Goal: Task Accomplishment & Management: Complete application form

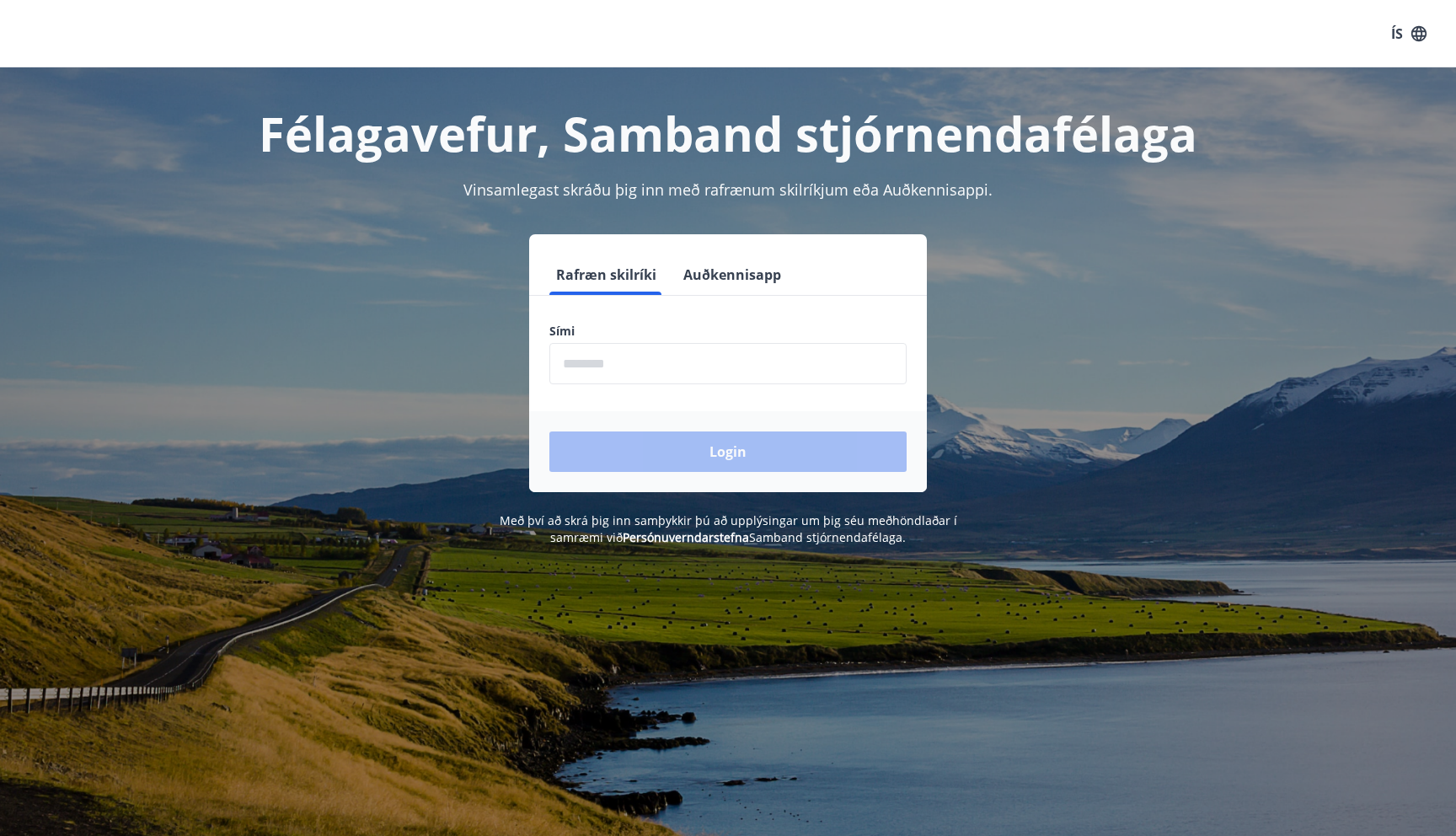
click at [613, 376] on input "phone" at bounding box center [728, 363] width 357 height 42
type input "********"
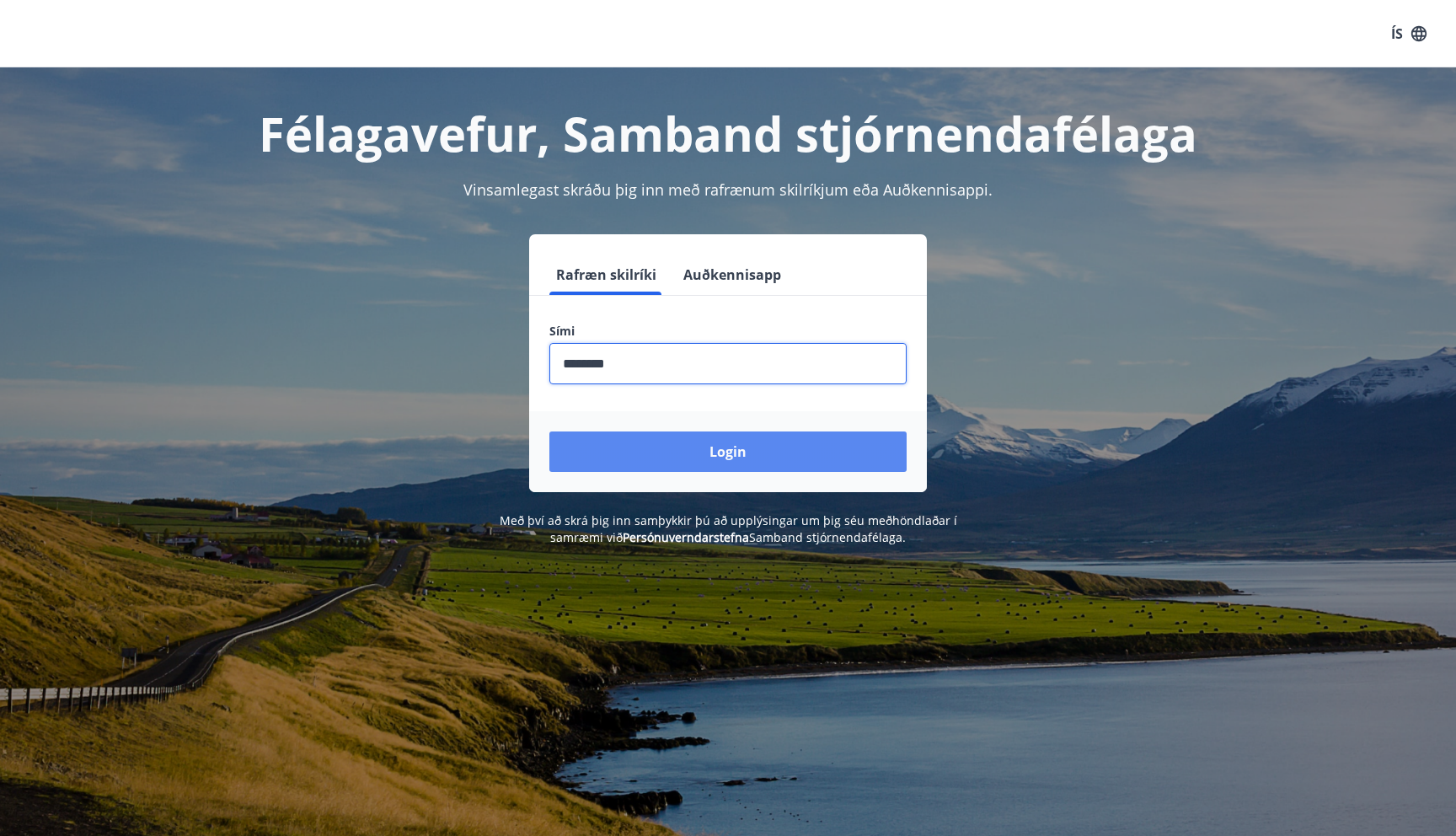
click at [714, 443] on button "Login" at bounding box center [728, 452] width 357 height 41
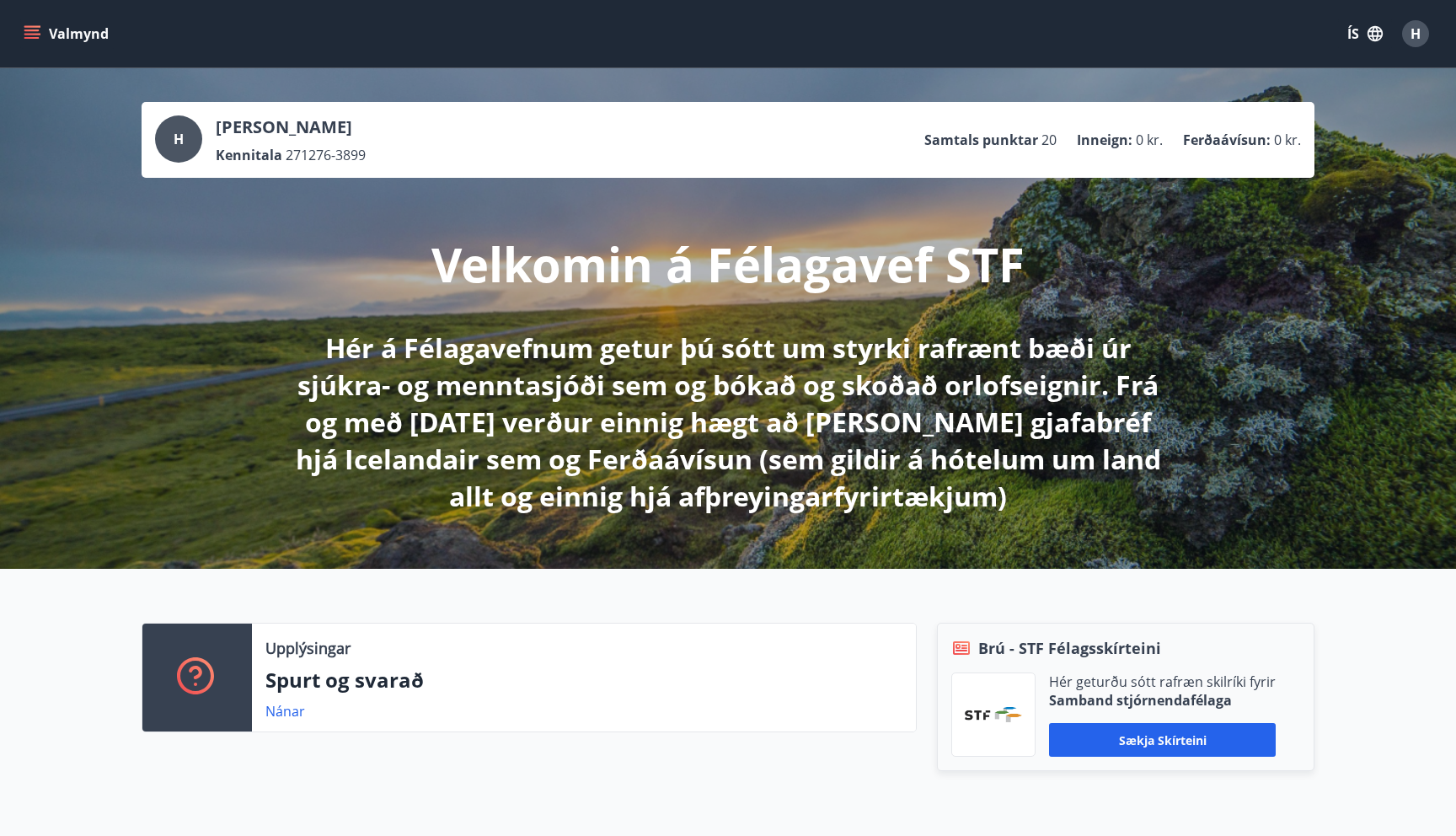
click at [32, 35] on icon "menu" at bounding box center [32, 34] width 17 height 17
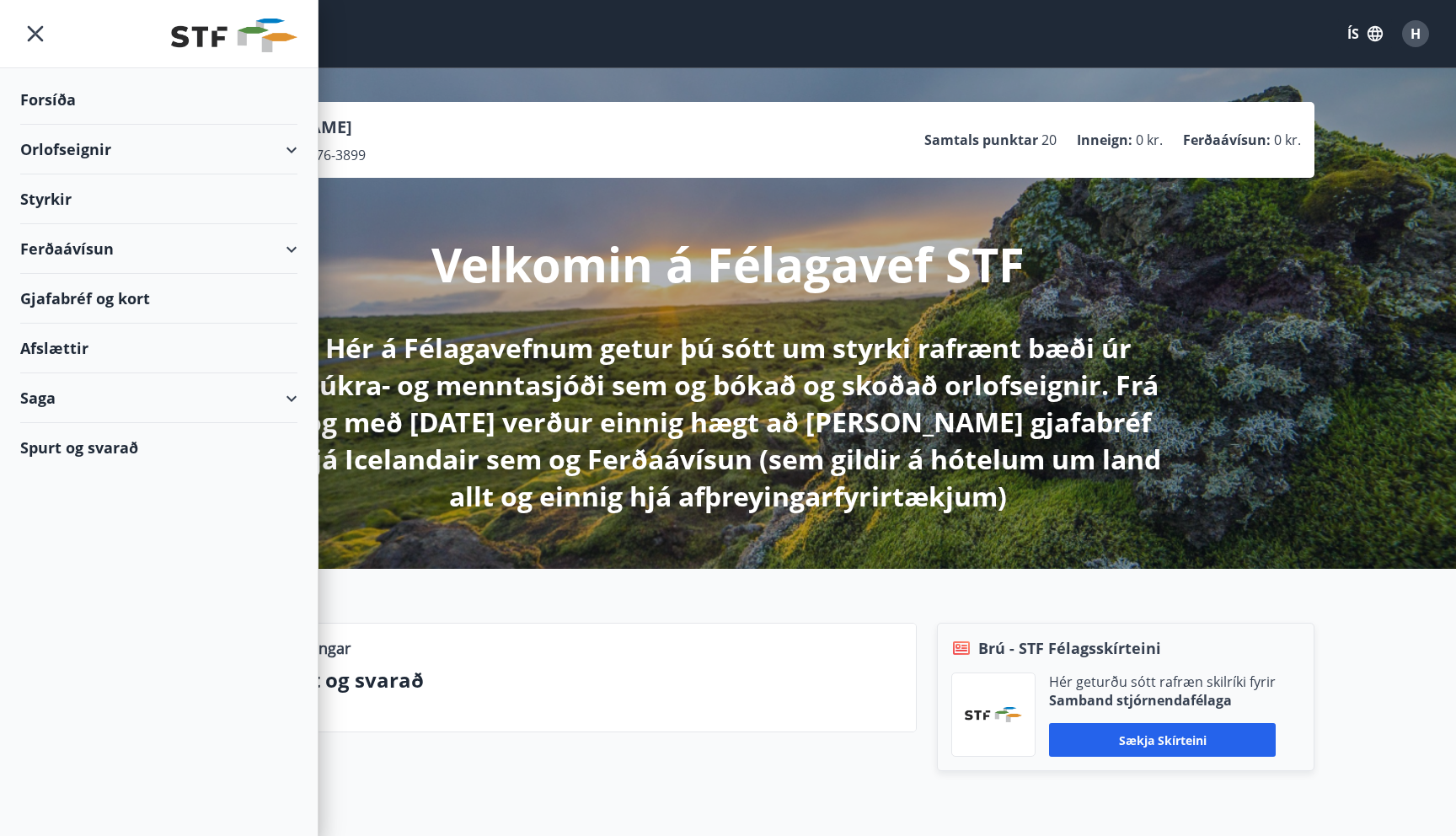
click at [55, 125] on div "Styrkir" at bounding box center [158, 100] width 277 height 50
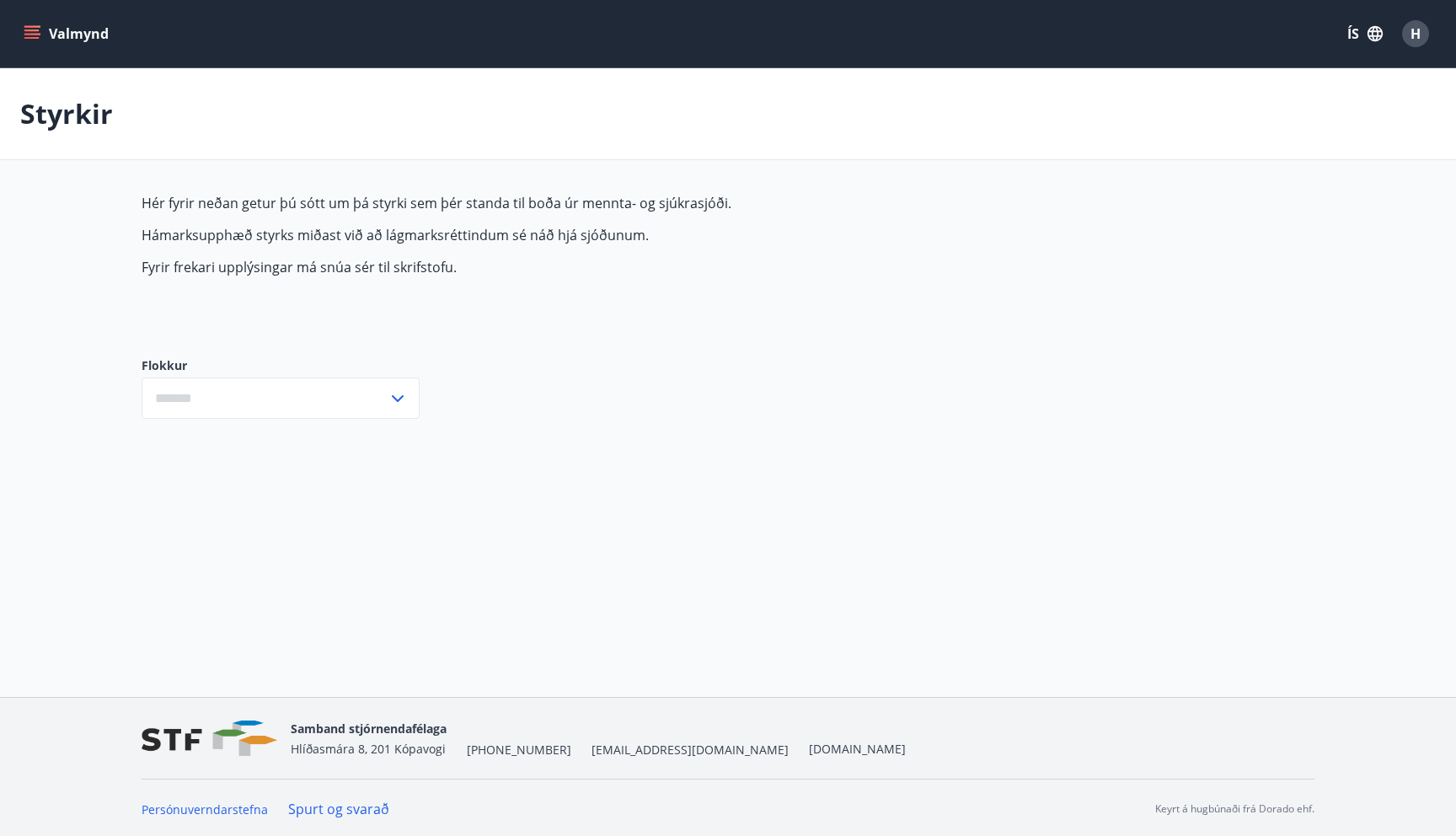
type input "***"
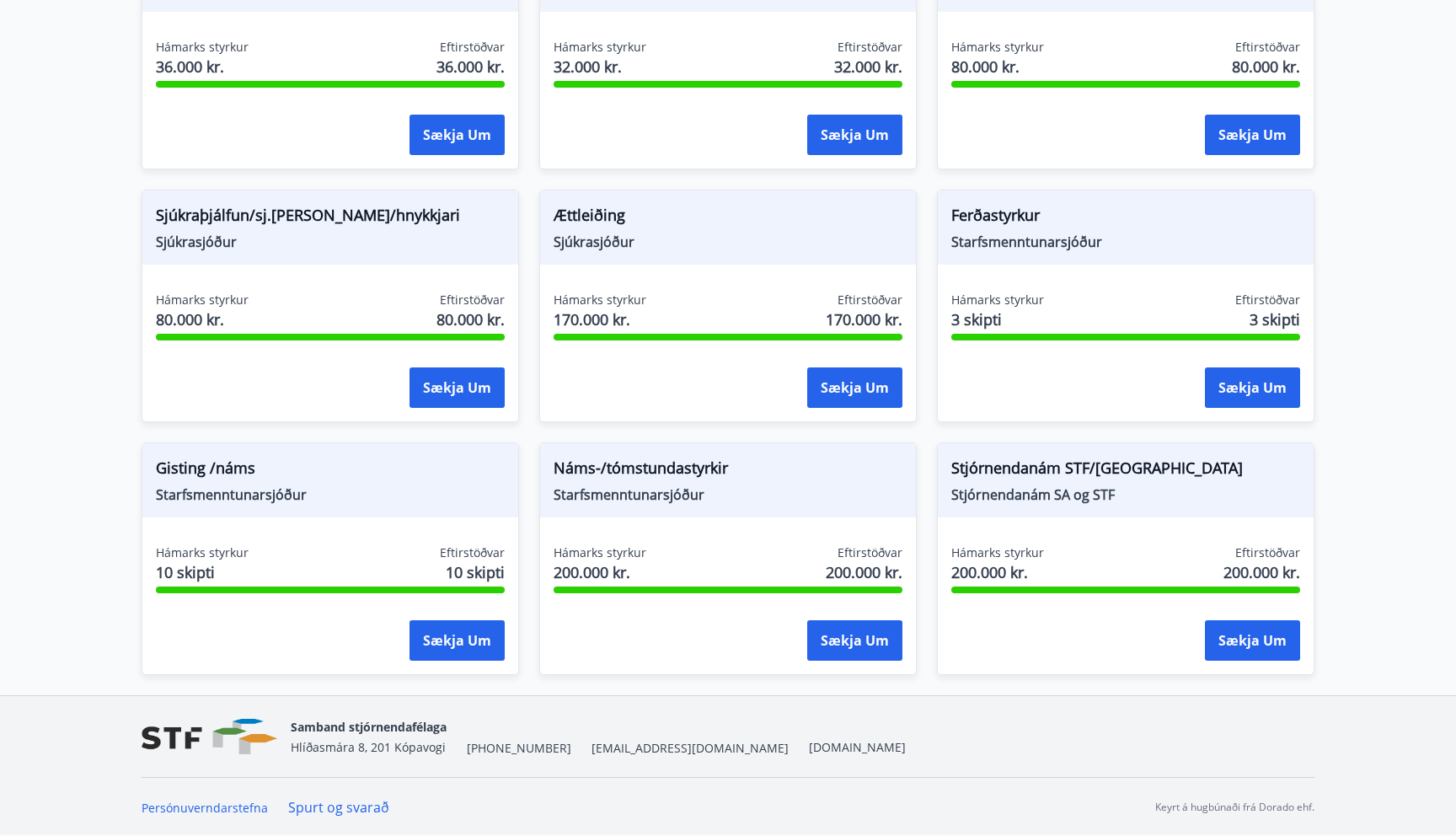
scroll to position [1268, 0]
click at [847, 644] on button "Sækja um" at bounding box center [854, 640] width 95 height 41
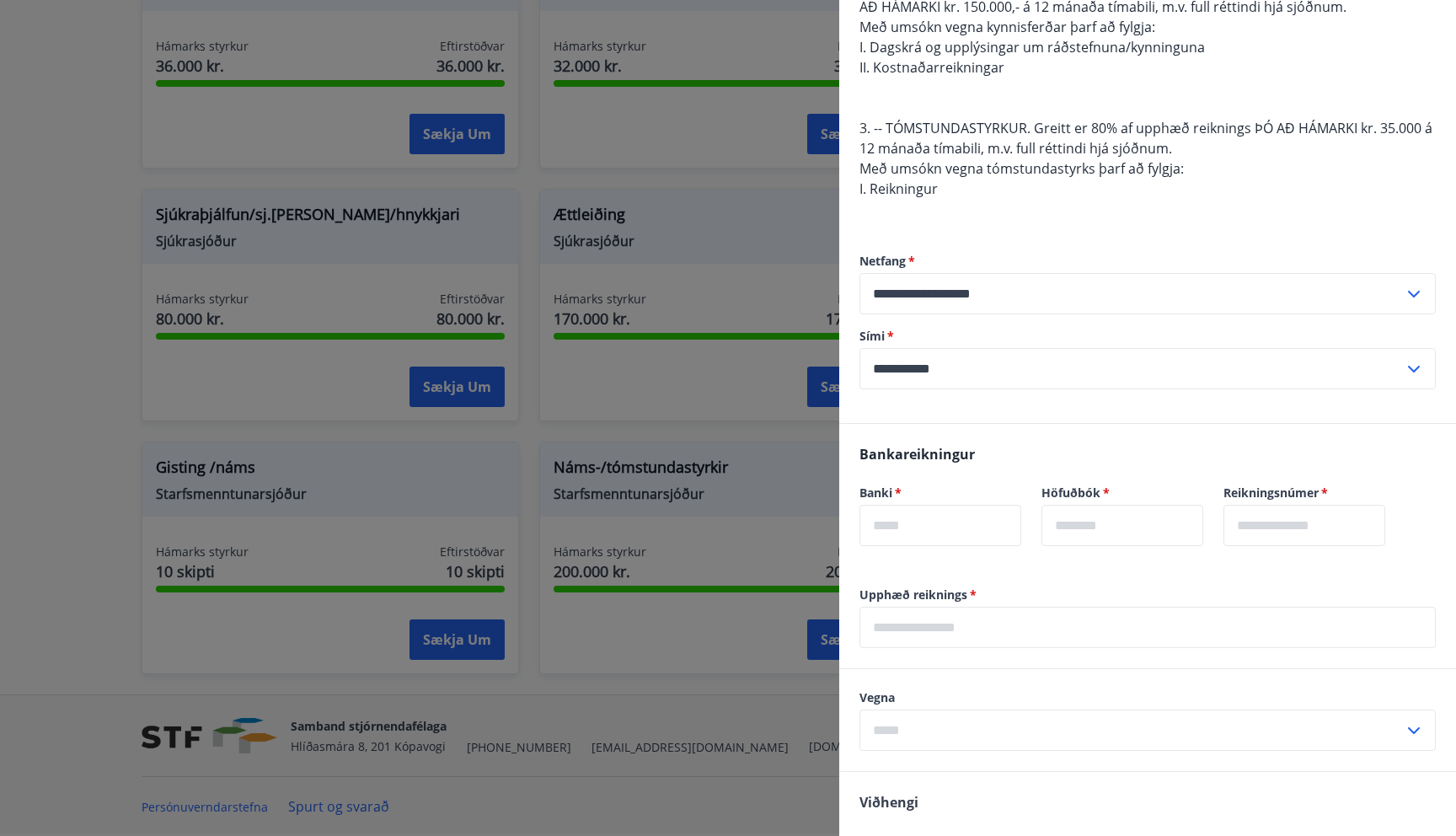
scroll to position [405, 0]
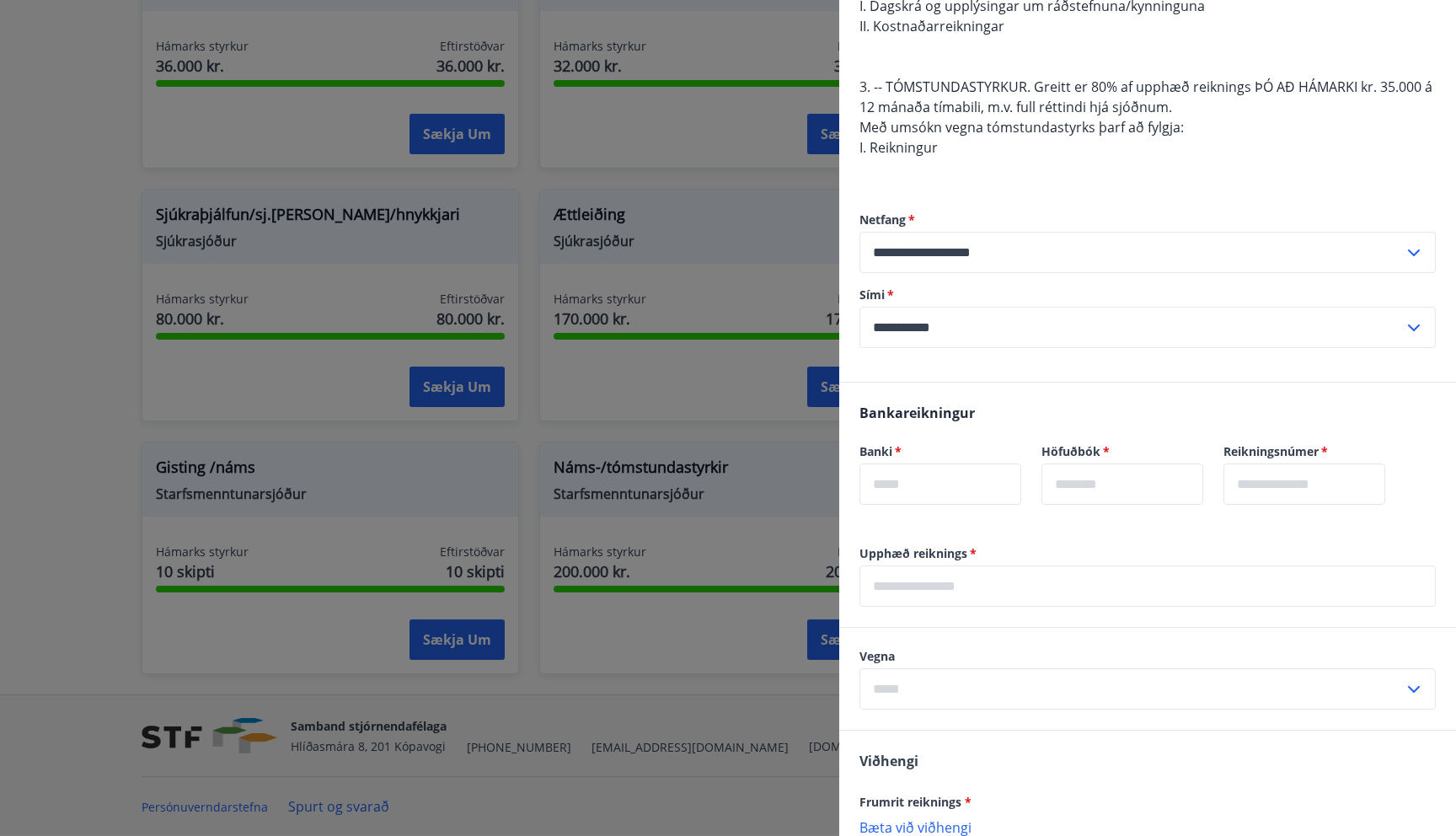
click at [897, 473] on input "text" at bounding box center [940, 484] width 162 height 42
type input "****"
click at [1085, 504] on input "text" at bounding box center [1122, 484] width 162 height 42
type input "**"
click at [1337, 495] on input "text" at bounding box center [1304, 484] width 162 height 42
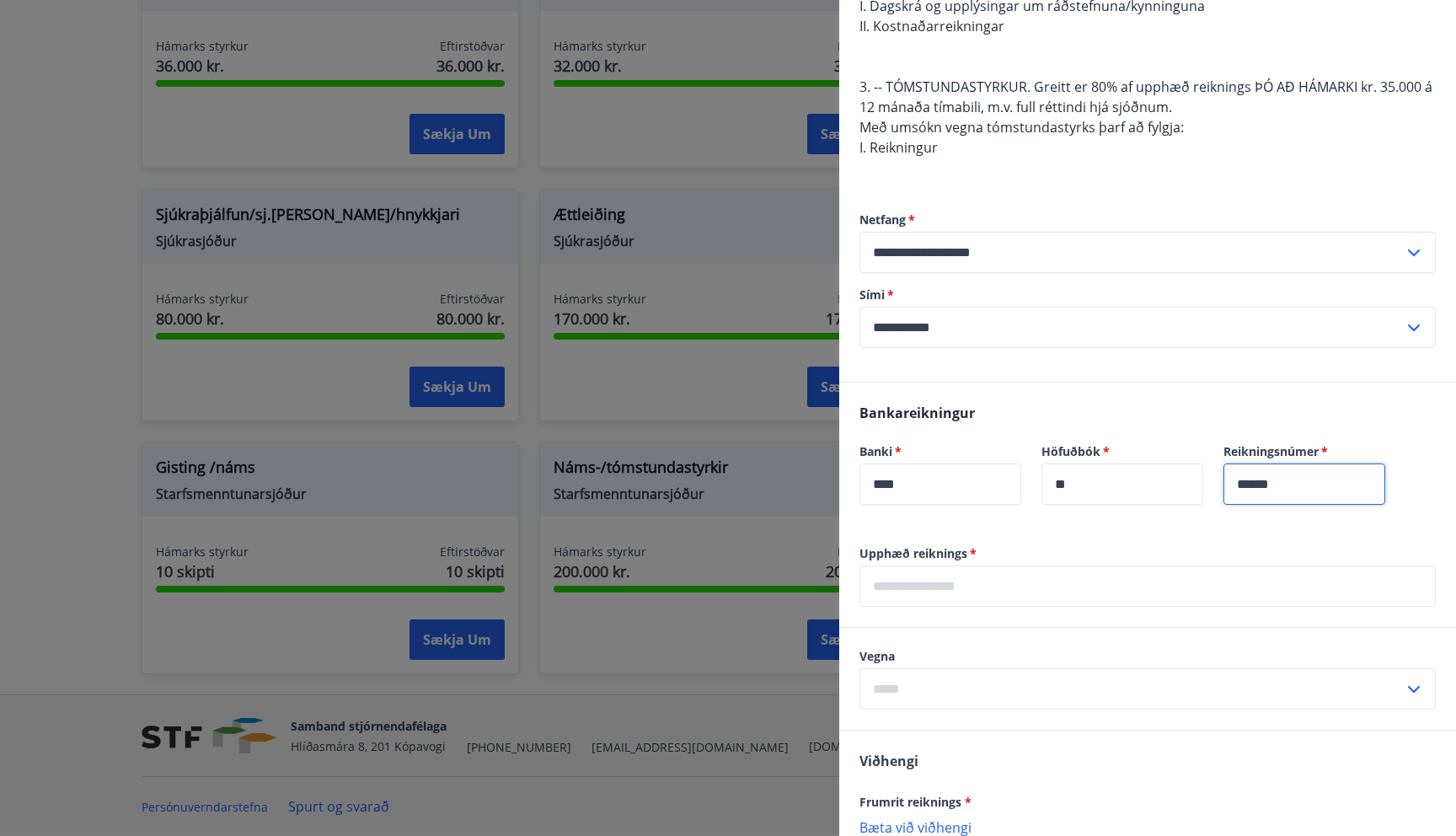
type input "******"
click at [913, 573] on input "text" at bounding box center [1147, 586] width 576 height 42
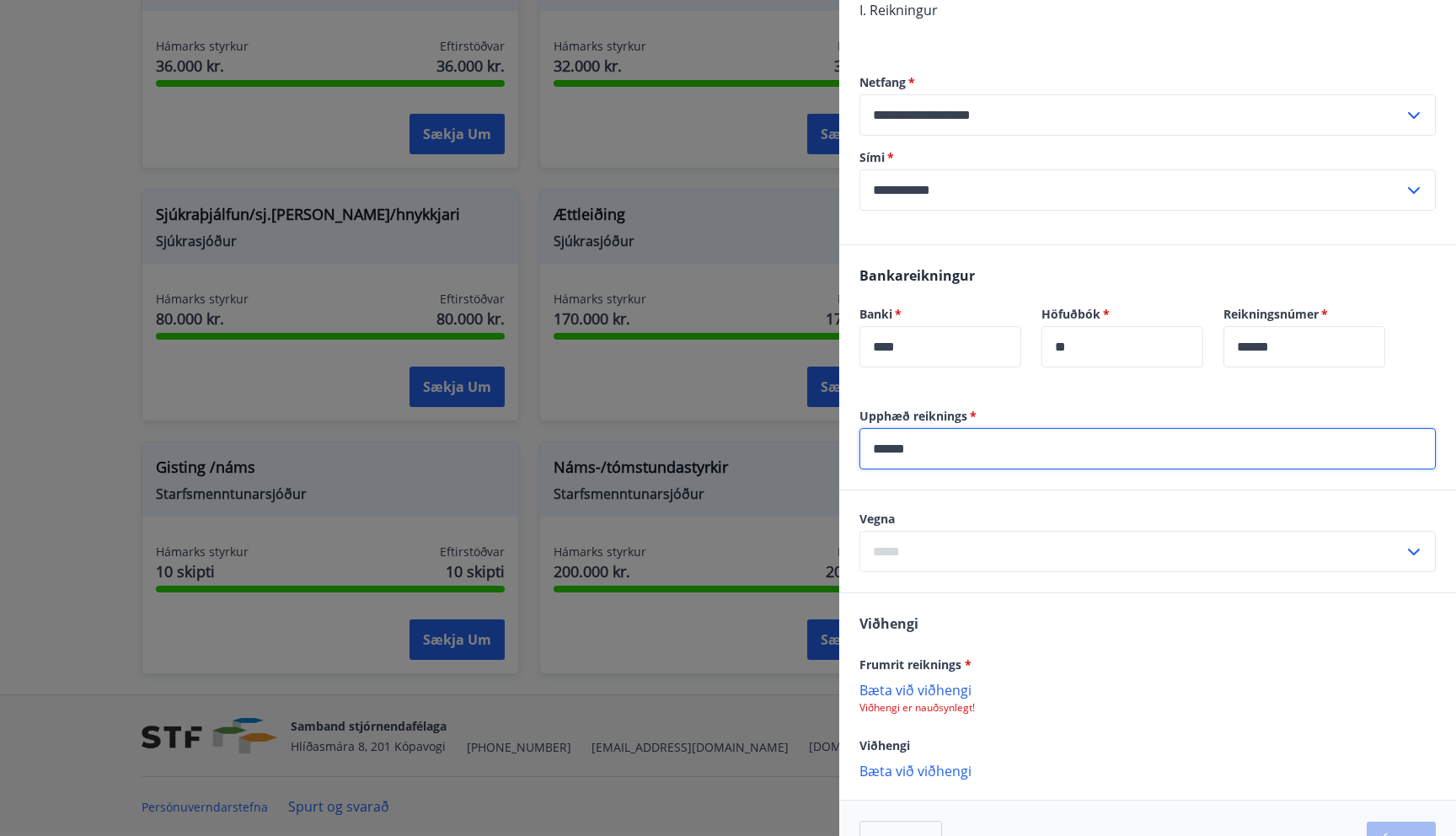
scroll to position [546, 0]
type input "******"
click at [1014, 558] on input "text" at bounding box center [1131, 547] width 544 height 42
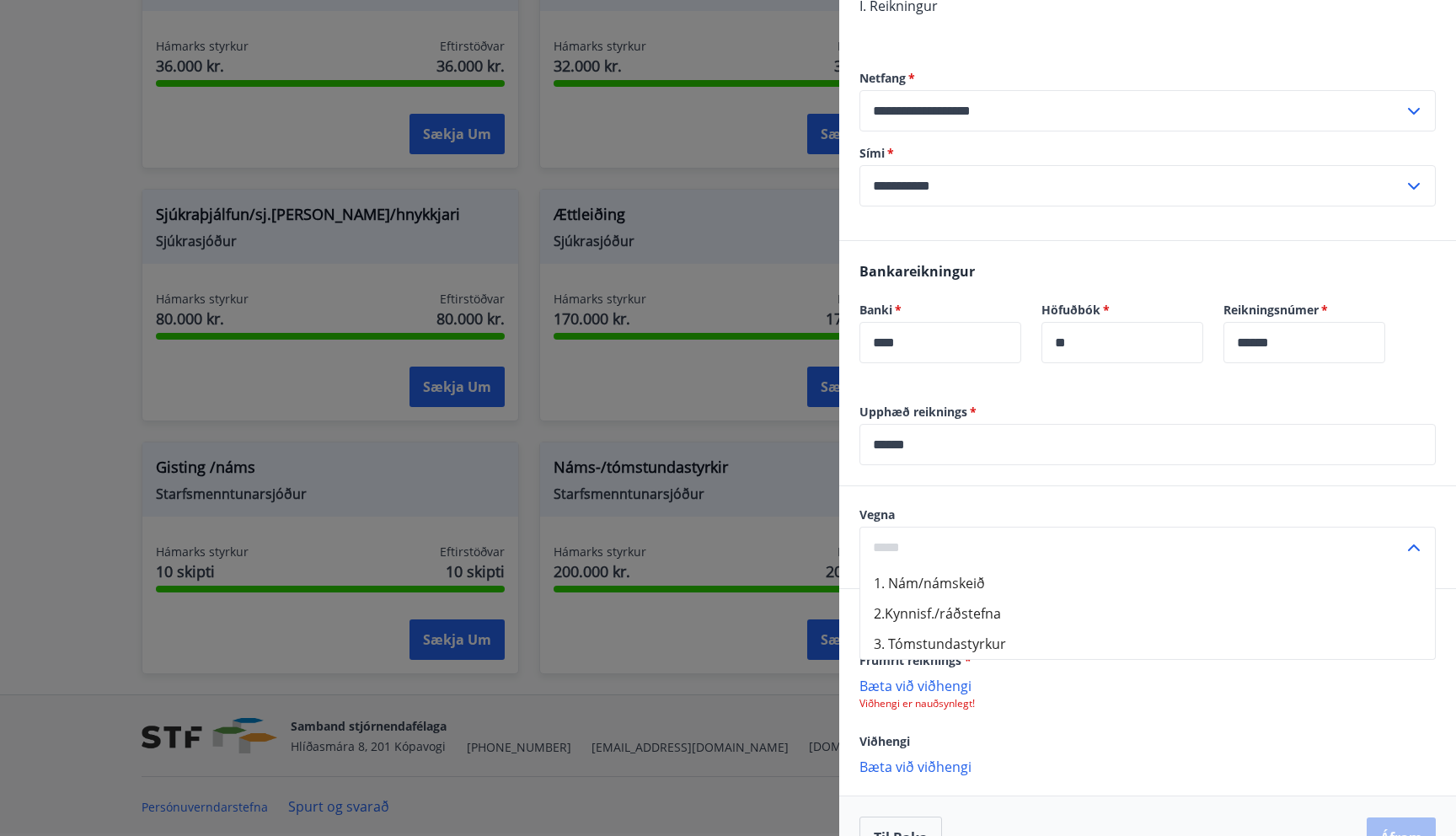
click at [969, 581] on li "1. Nám/námskeið" at bounding box center [1147, 584] width 575 height 30
type input "**********"
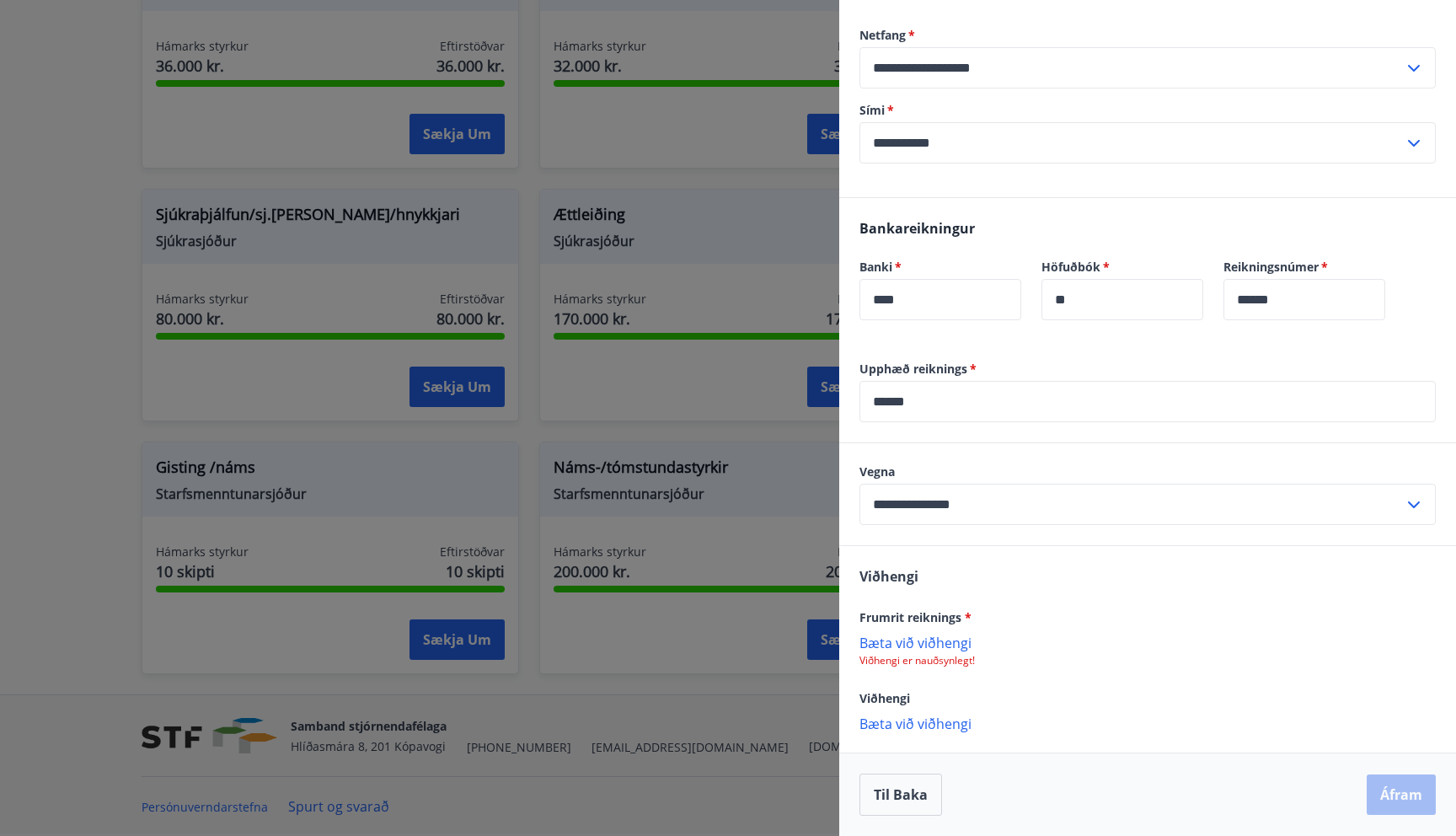
click at [917, 639] on p "Bæta við viðhengi" at bounding box center [1147, 642] width 576 height 17
click at [913, 641] on p "Bæta við viðhengi" at bounding box center [1147, 642] width 576 height 17
click at [919, 723] on p "Bæta við viðhengi" at bounding box center [1147, 723] width 576 height 17
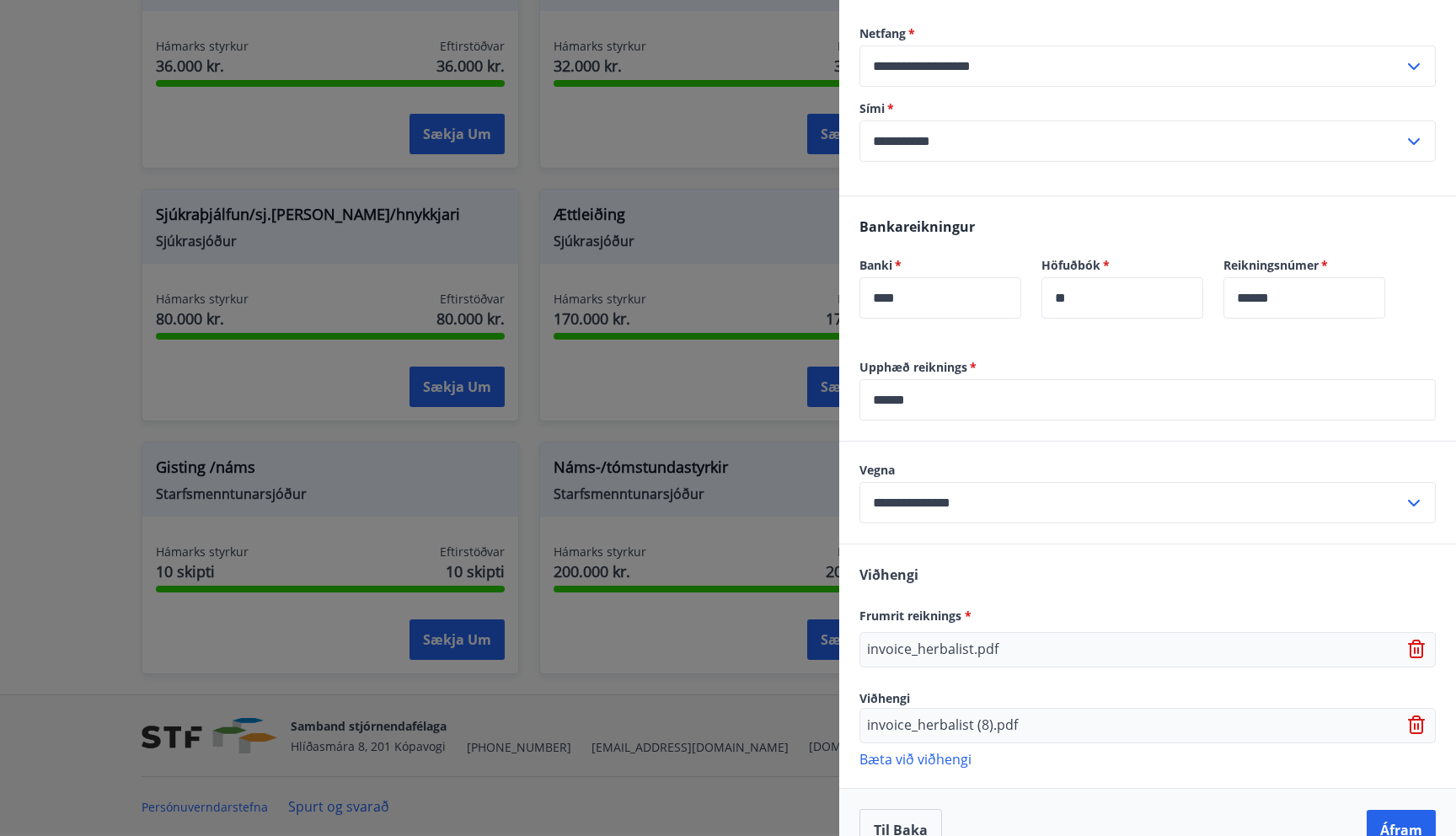
scroll to position [626, 0]
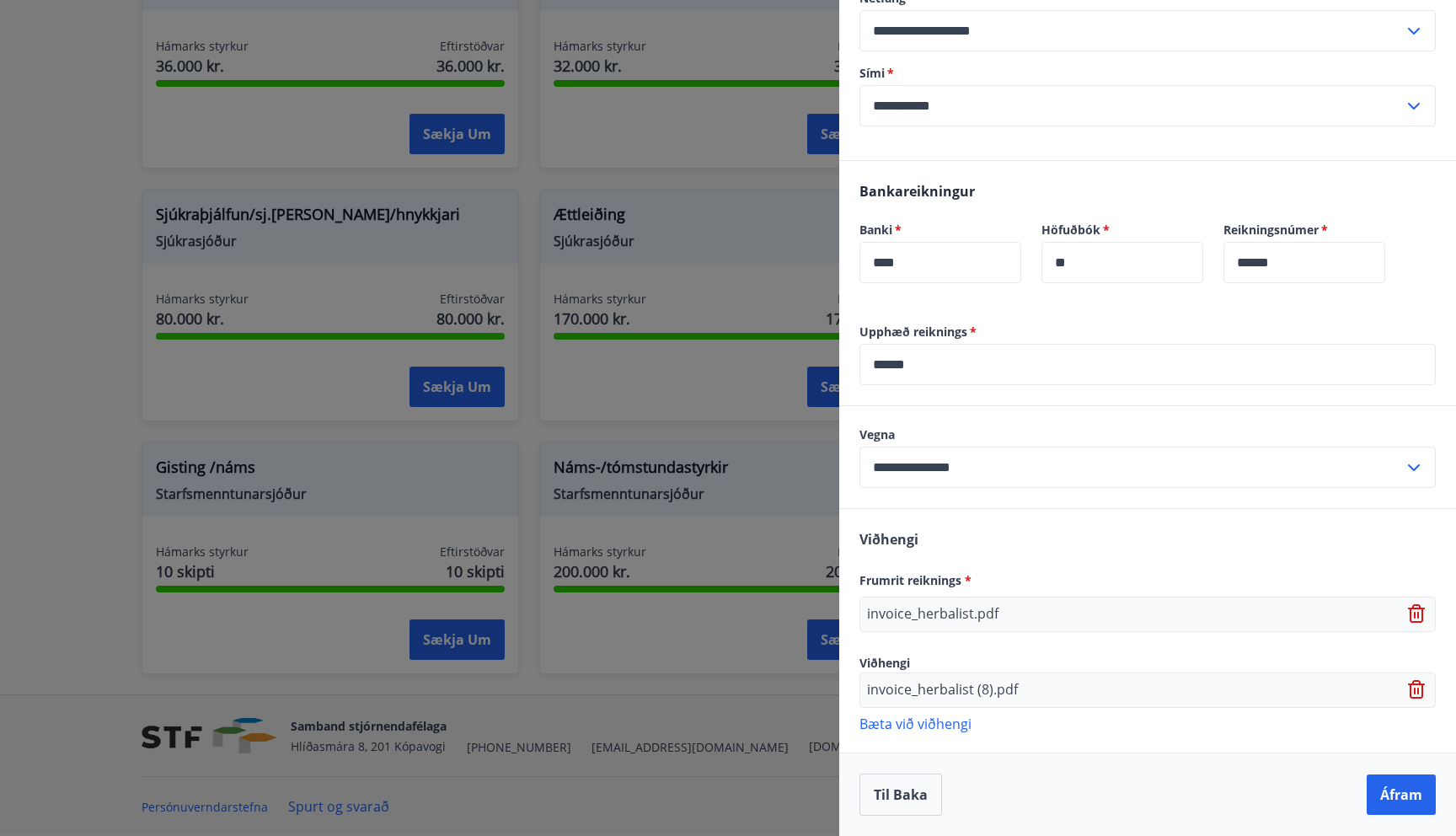
click at [937, 719] on p "Bæta við viðhengi" at bounding box center [1147, 723] width 576 height 17
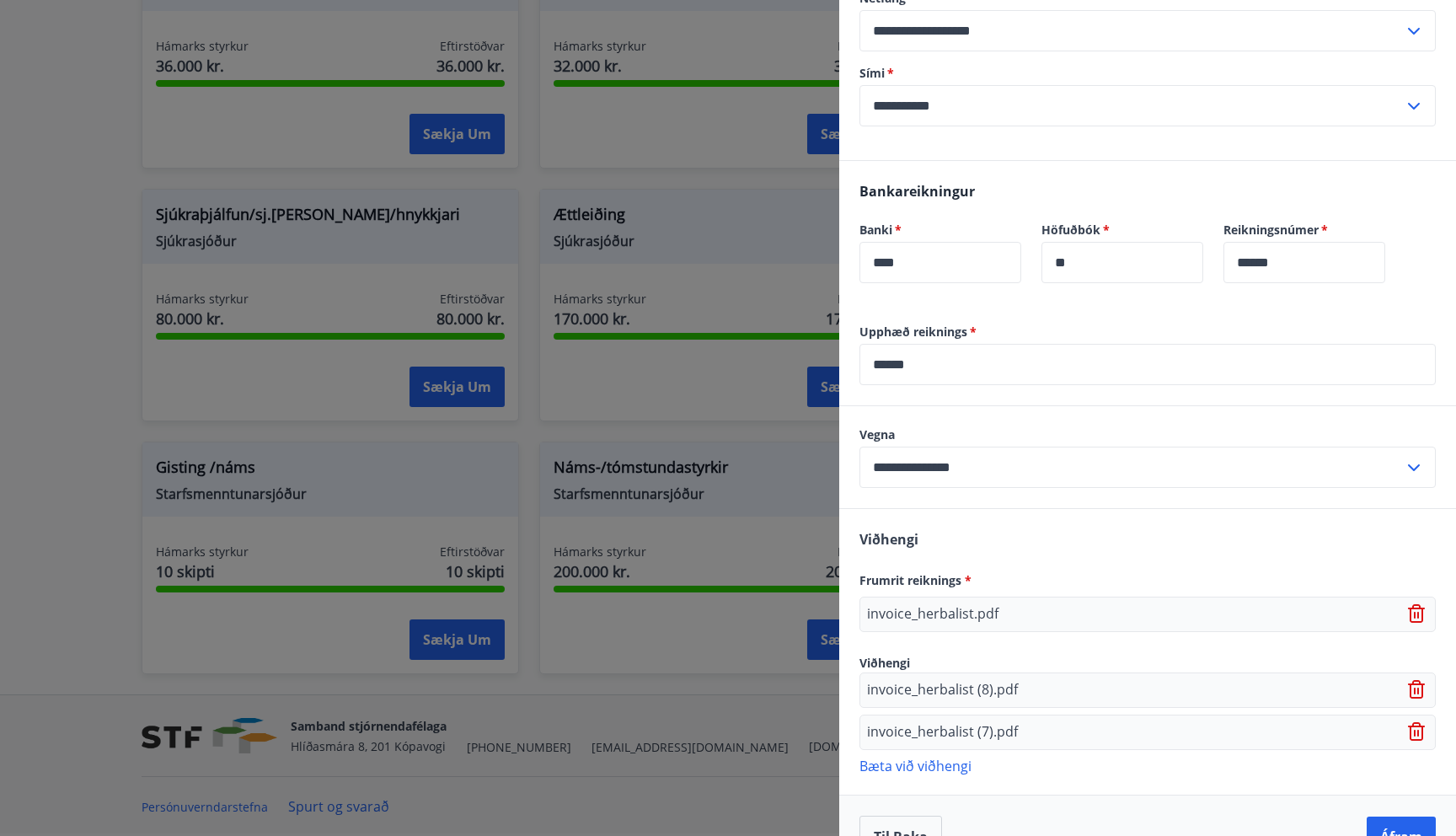
click at [916, 767] on p "Bæta við viðhengi" at bounding box center [1147, 766] width 576 height 17
click at [922, 808] on p "Bæta við viðhengi" at bounding box center [1147, 807] width 576 height 17
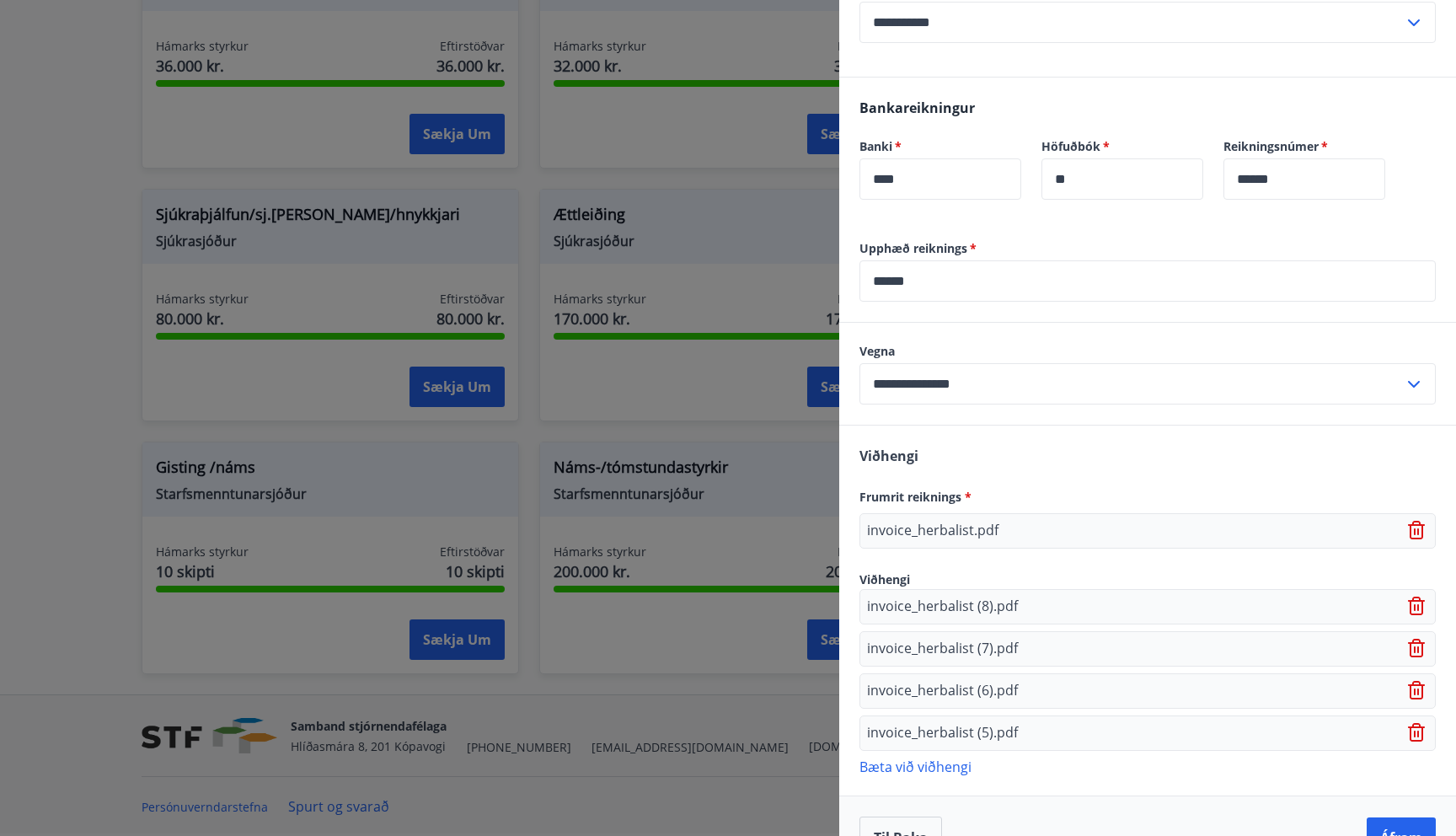
scroll to position [753, 0]
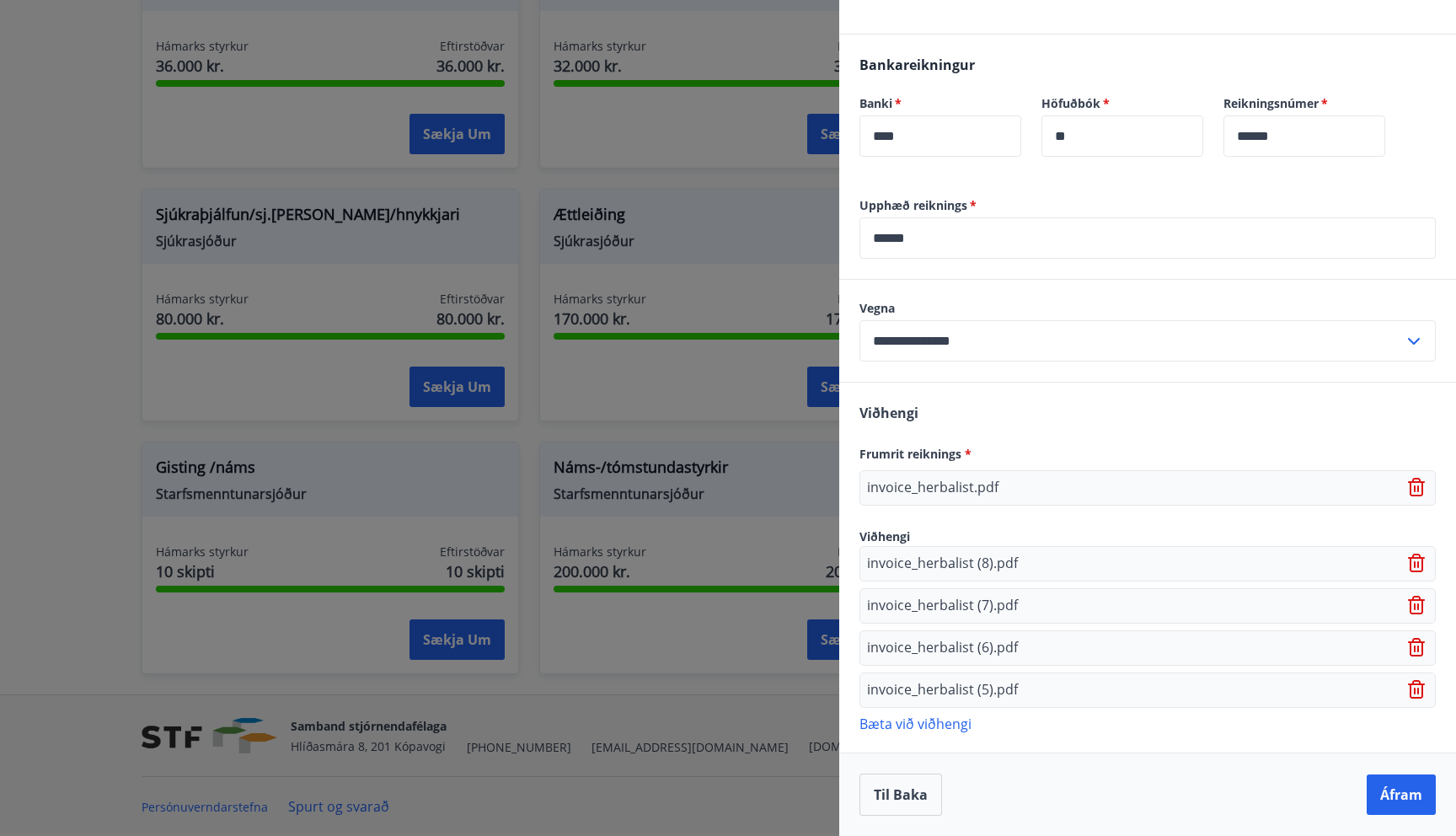
click at [925, 724] on p "Bæta við viðhengi" at bounding box center [1147, 723] width 576 height 17
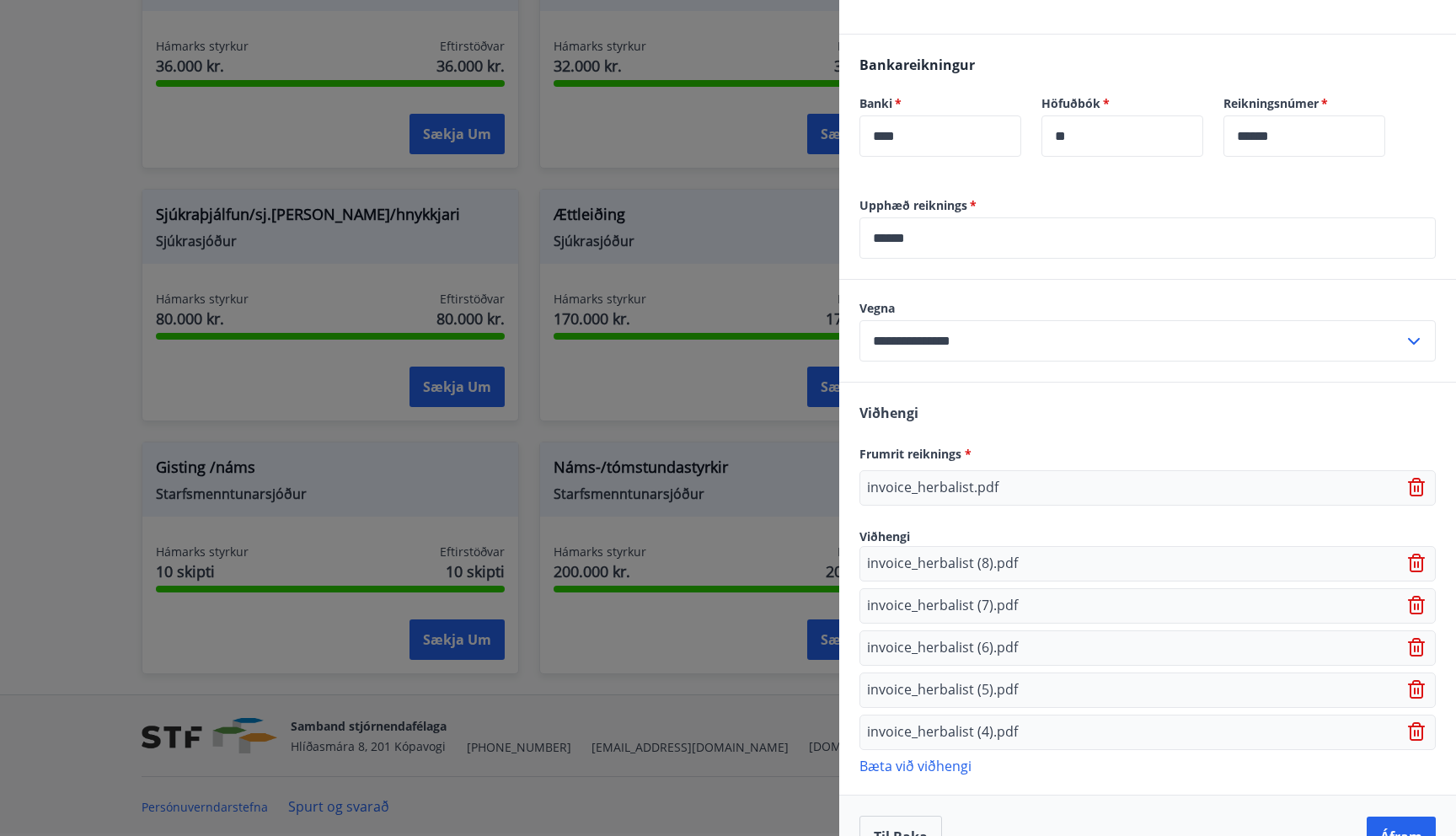
click at [930, 767] on p "Bæta við viðhengi" at bounding box center [1147, 766] width 576 height 17
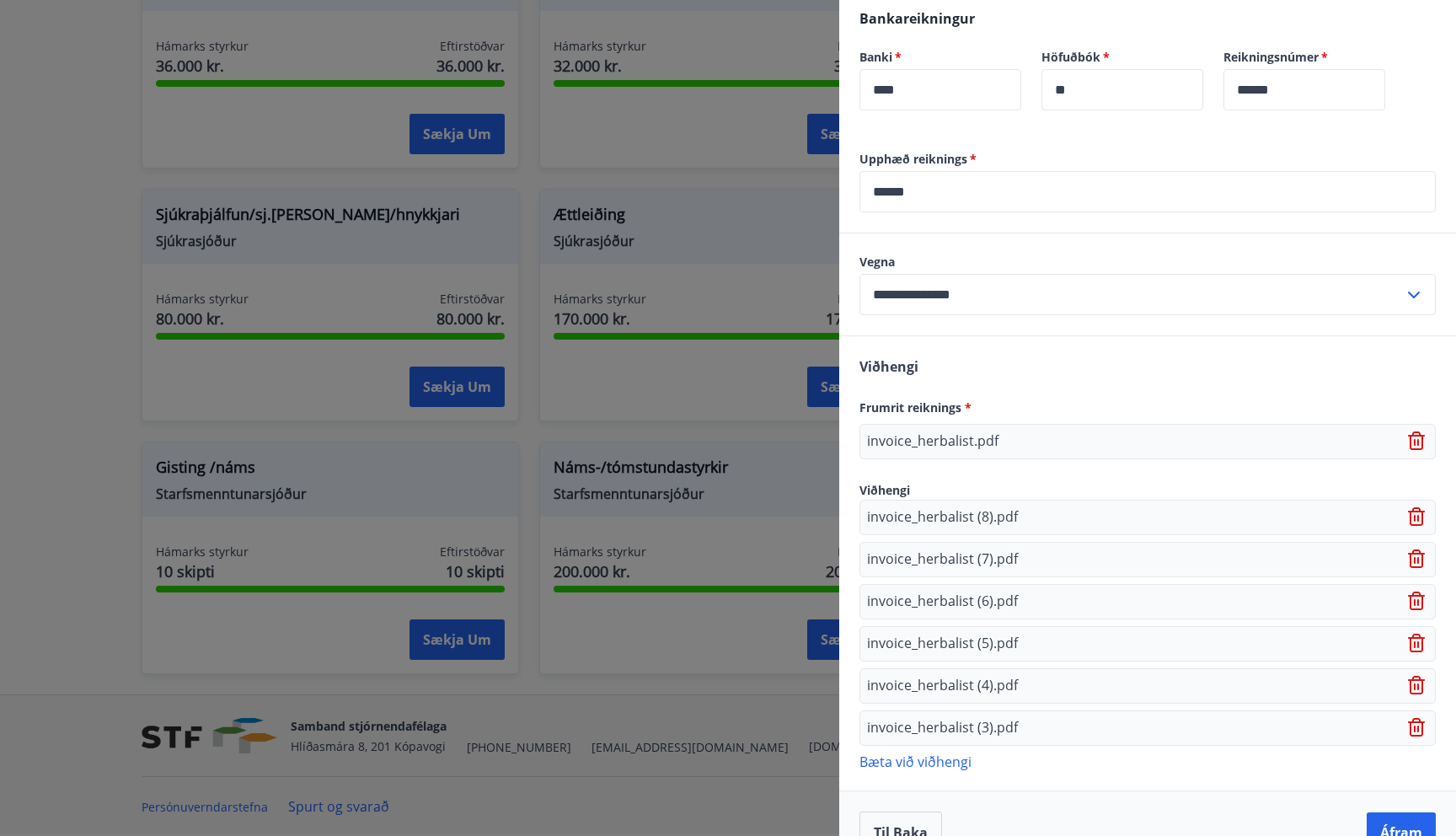
scroll to position [828, 0]
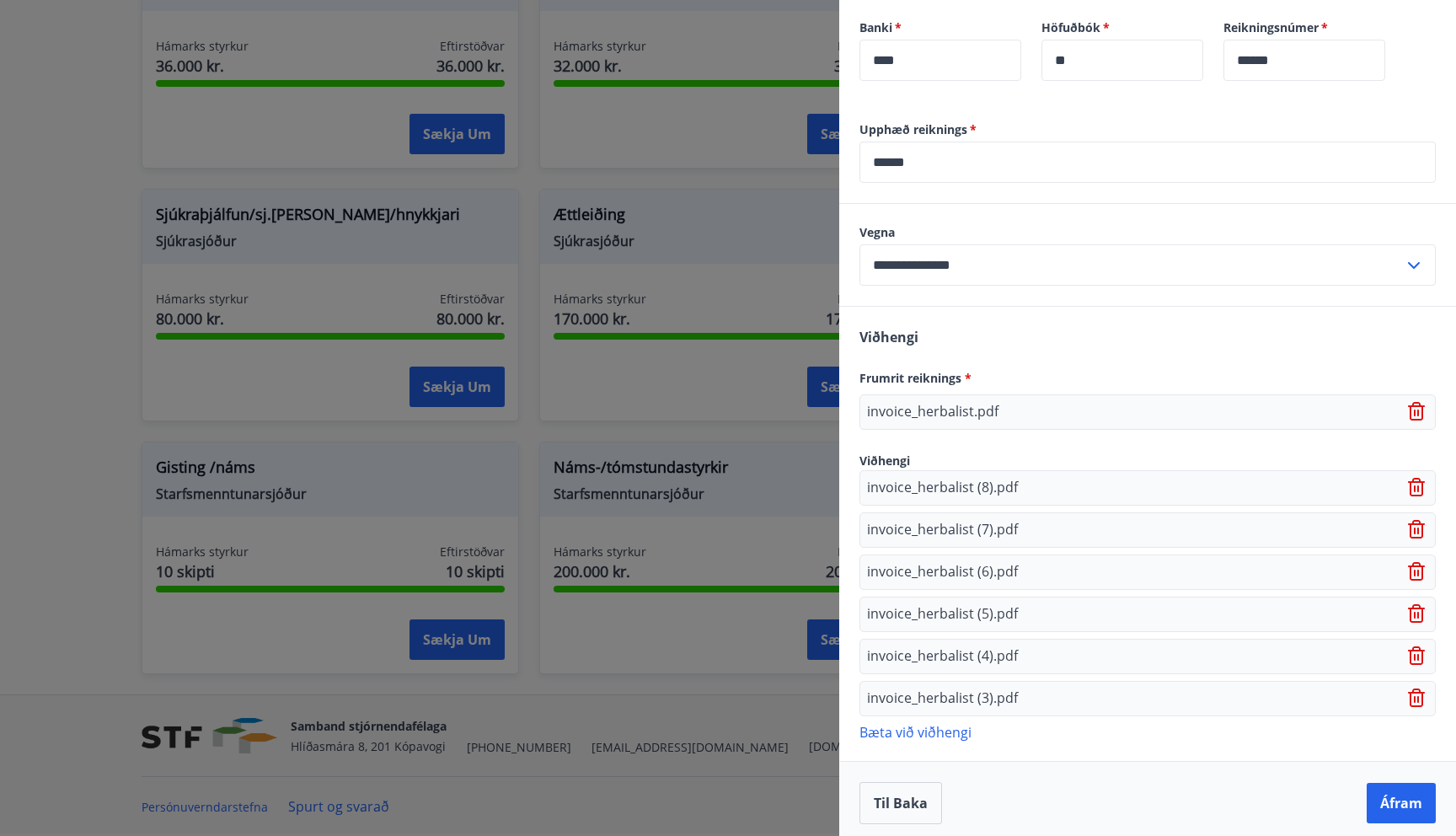
click at [924, 731] on p "Bæta við viðhengi" at bounding box center [1147, 732] width 576 height 17
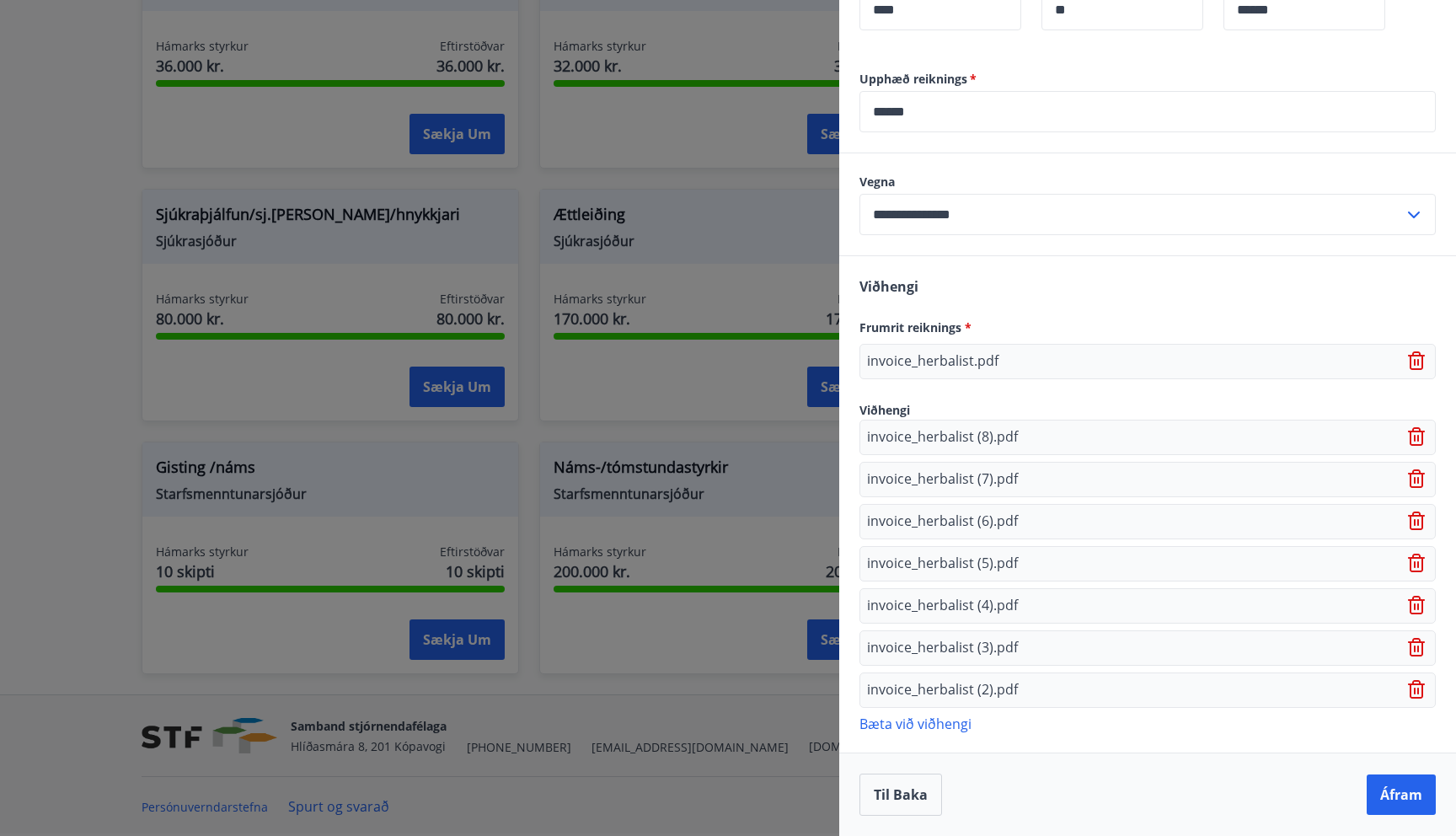
click at [924, 722] on p "Bæta við viðhengi" at bounding box center [1147, 723] width 576 height 17
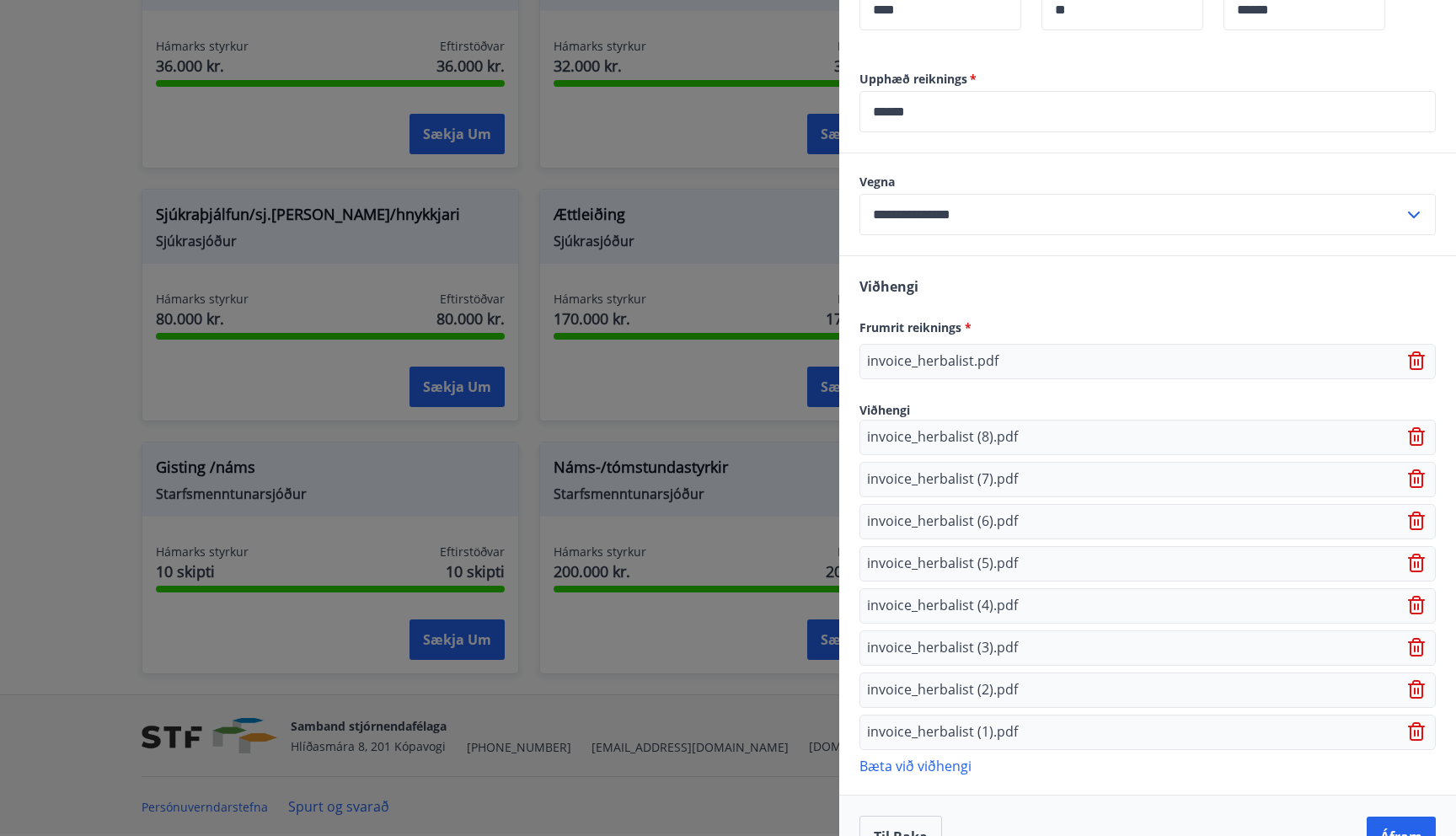
scroll to position [922, 0]
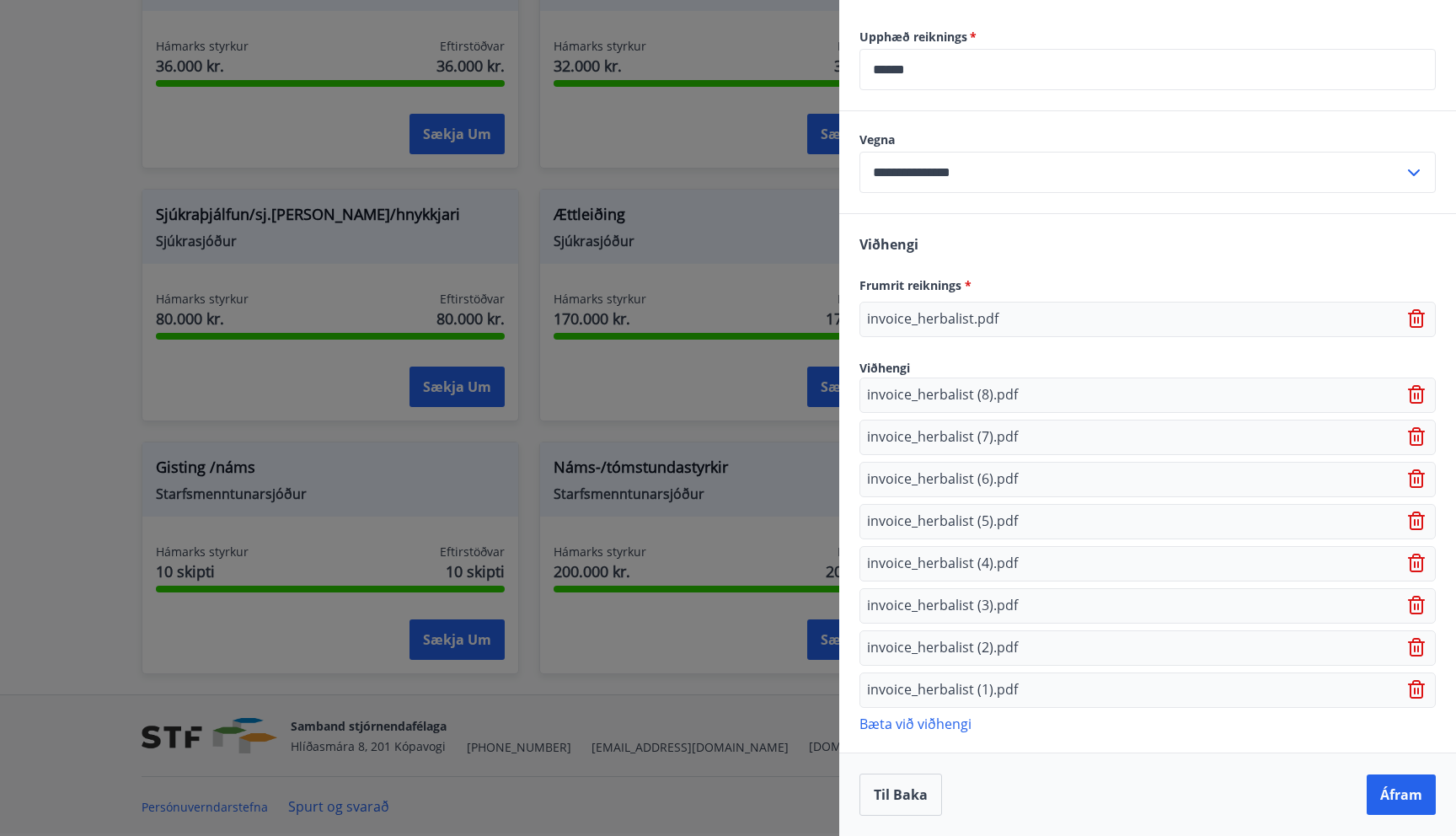
click at [924, 723] on p "Bæta við viðhengi" at bounding box center [1147, 723] width 576 height 17
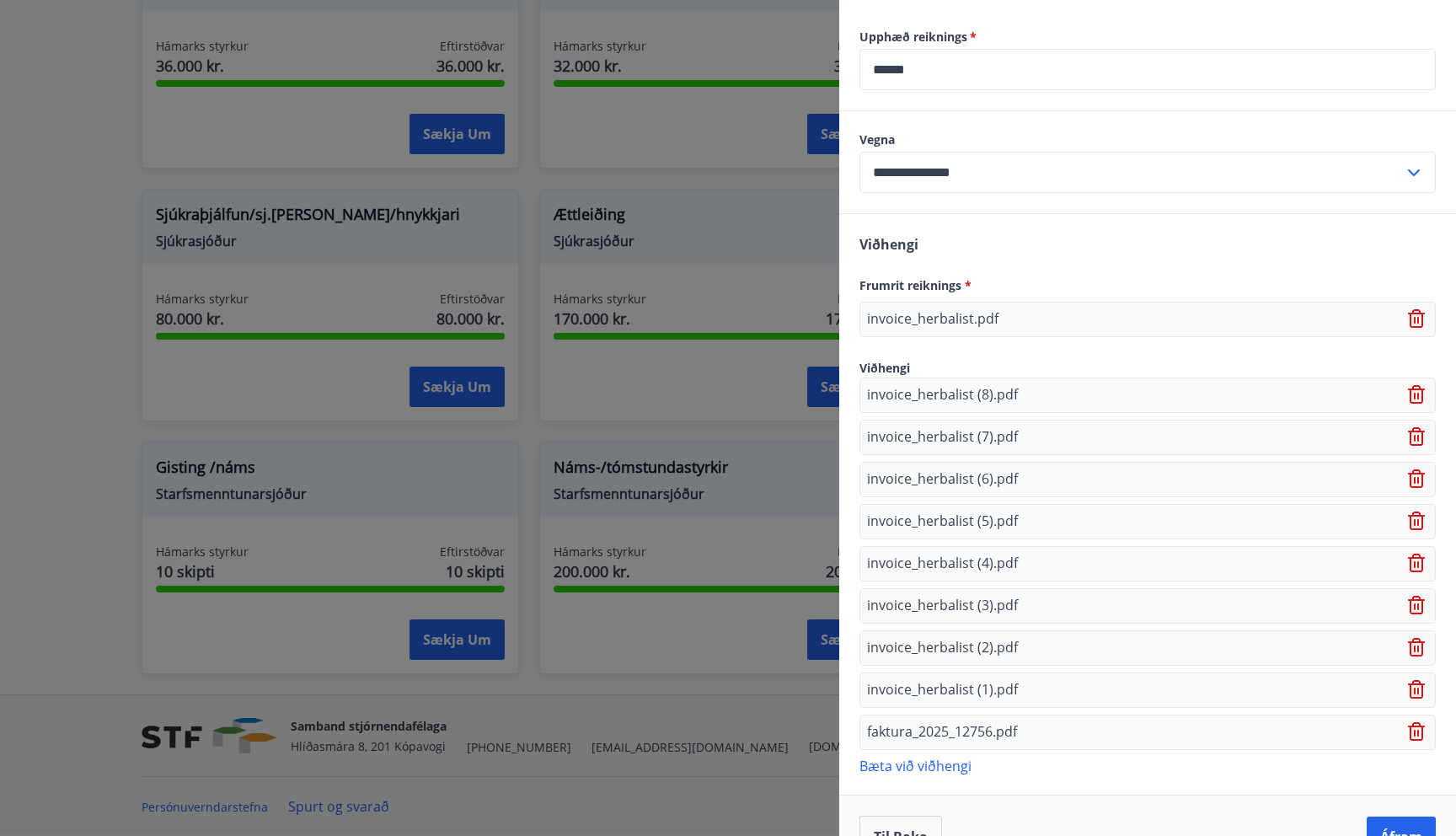
scroll to position [964, 0]
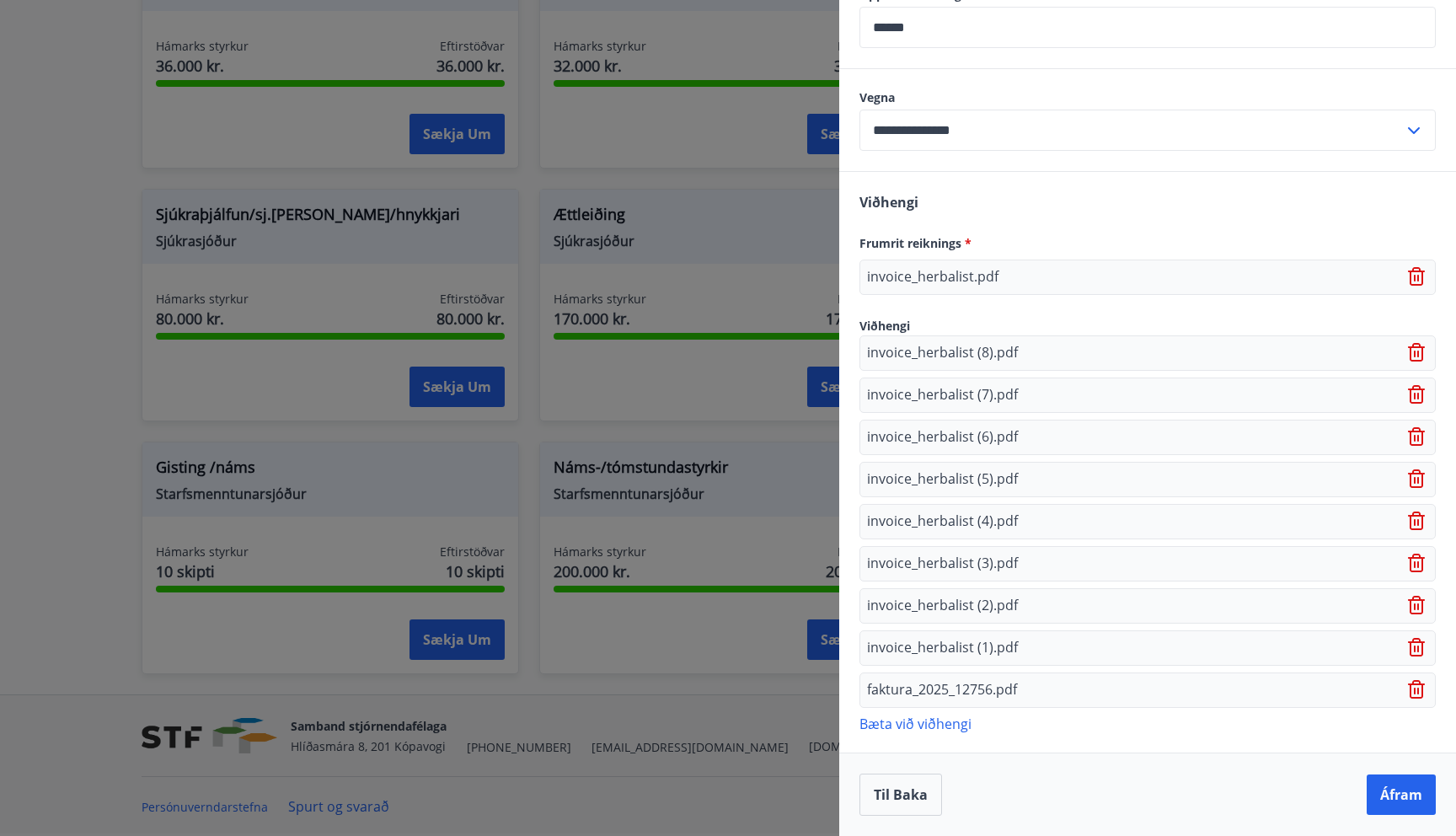
click at [926, 720] on p "Bæta við viðhengi" at bounding box center [1147, 723] width 576 height 17
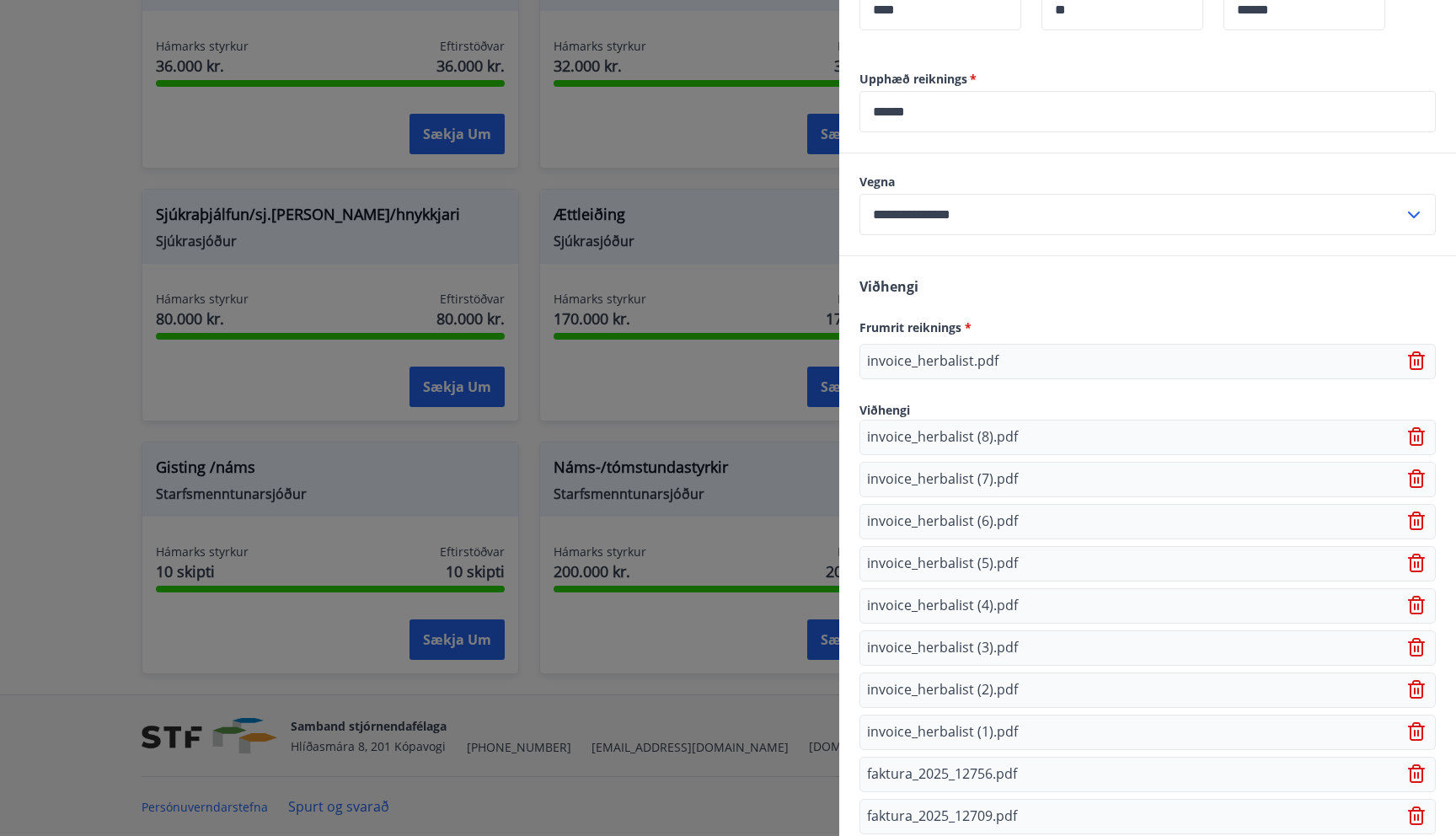
scroll to position [1005, 0]
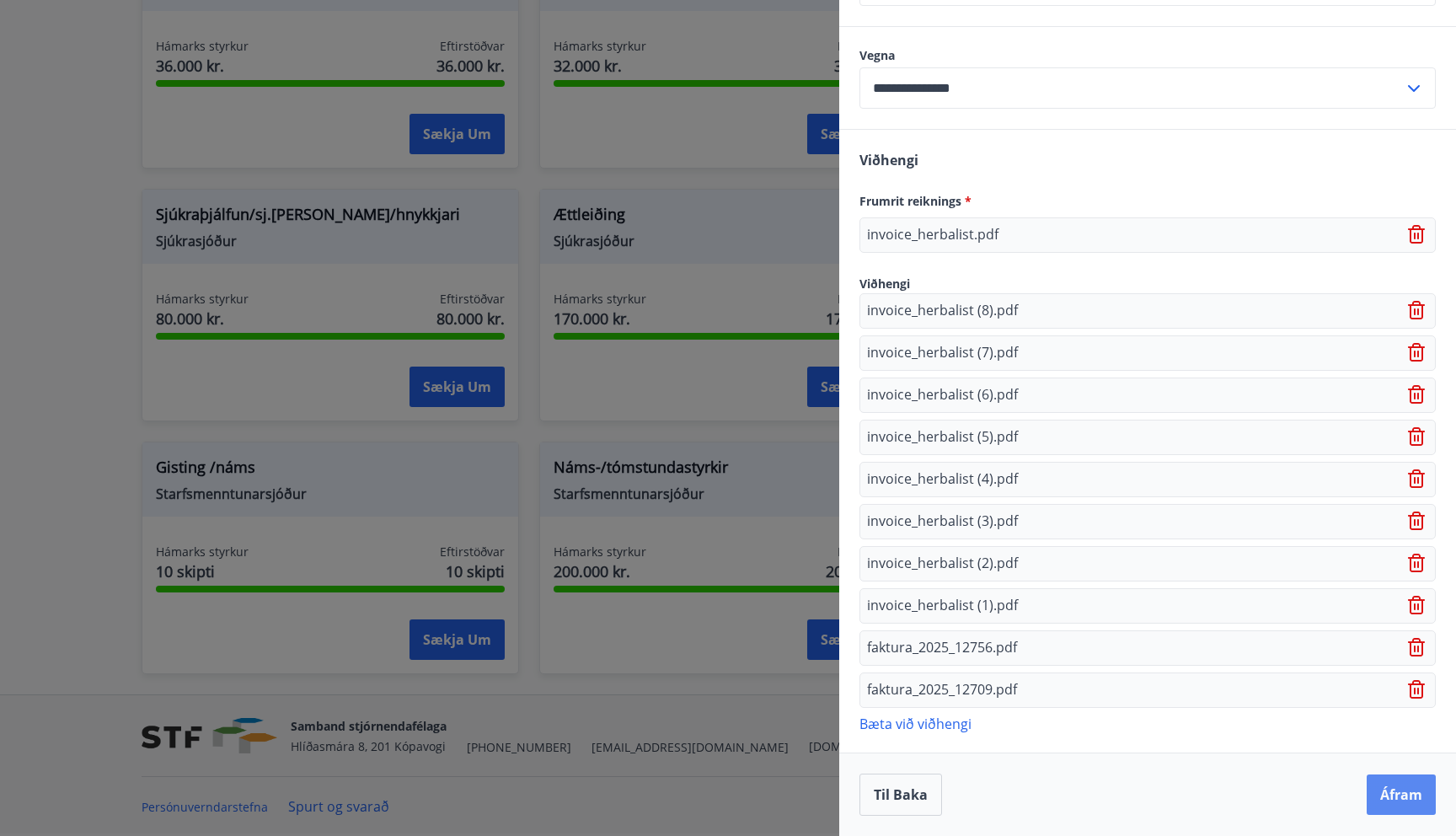
click at [1390, 797] on button "Áfram" at bounding box center [1401, 795] width 69 height 41
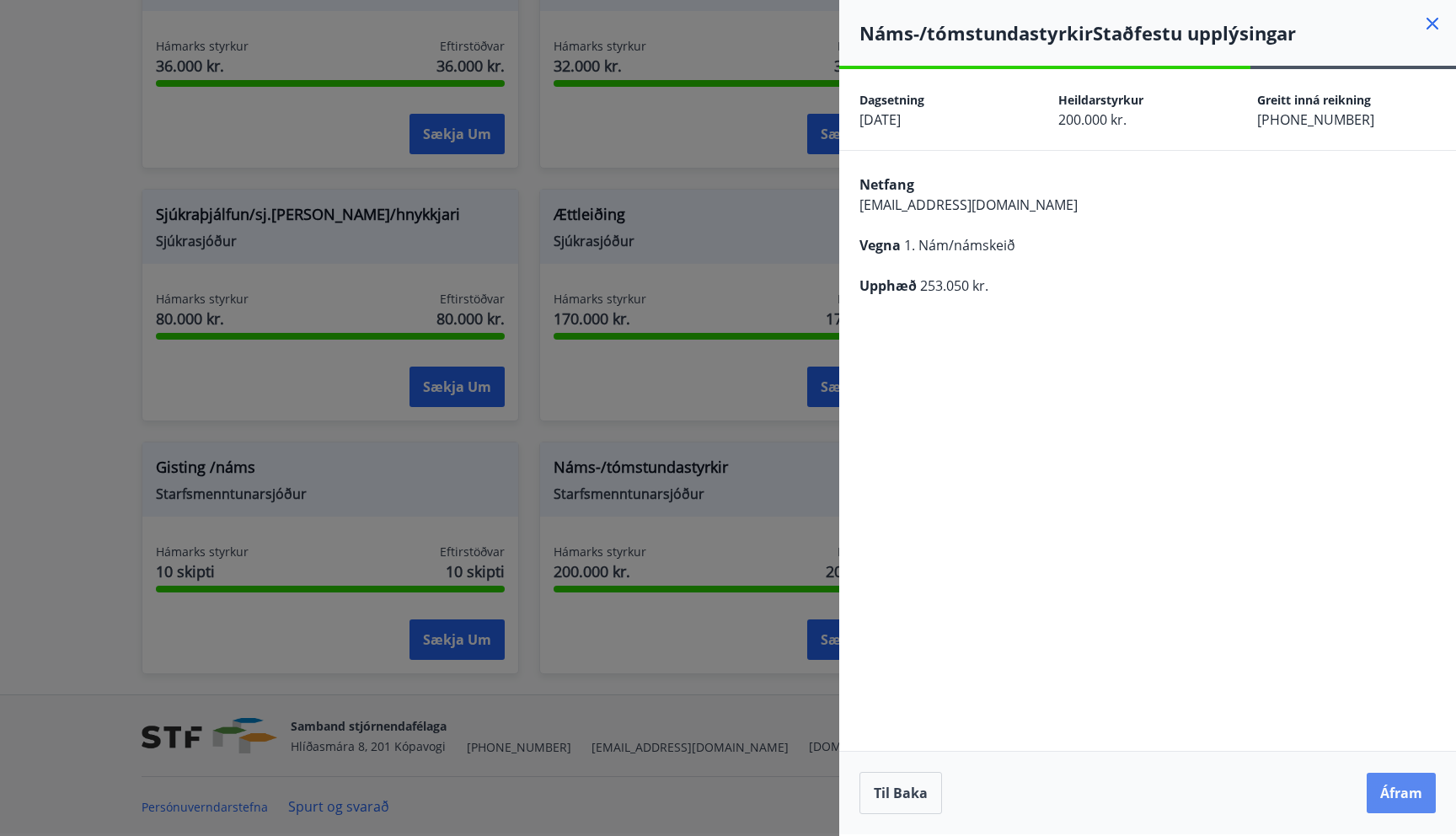
click at [1402, 788] on button "Áfram" at bounding box center [1401, 794] width 69 height 41
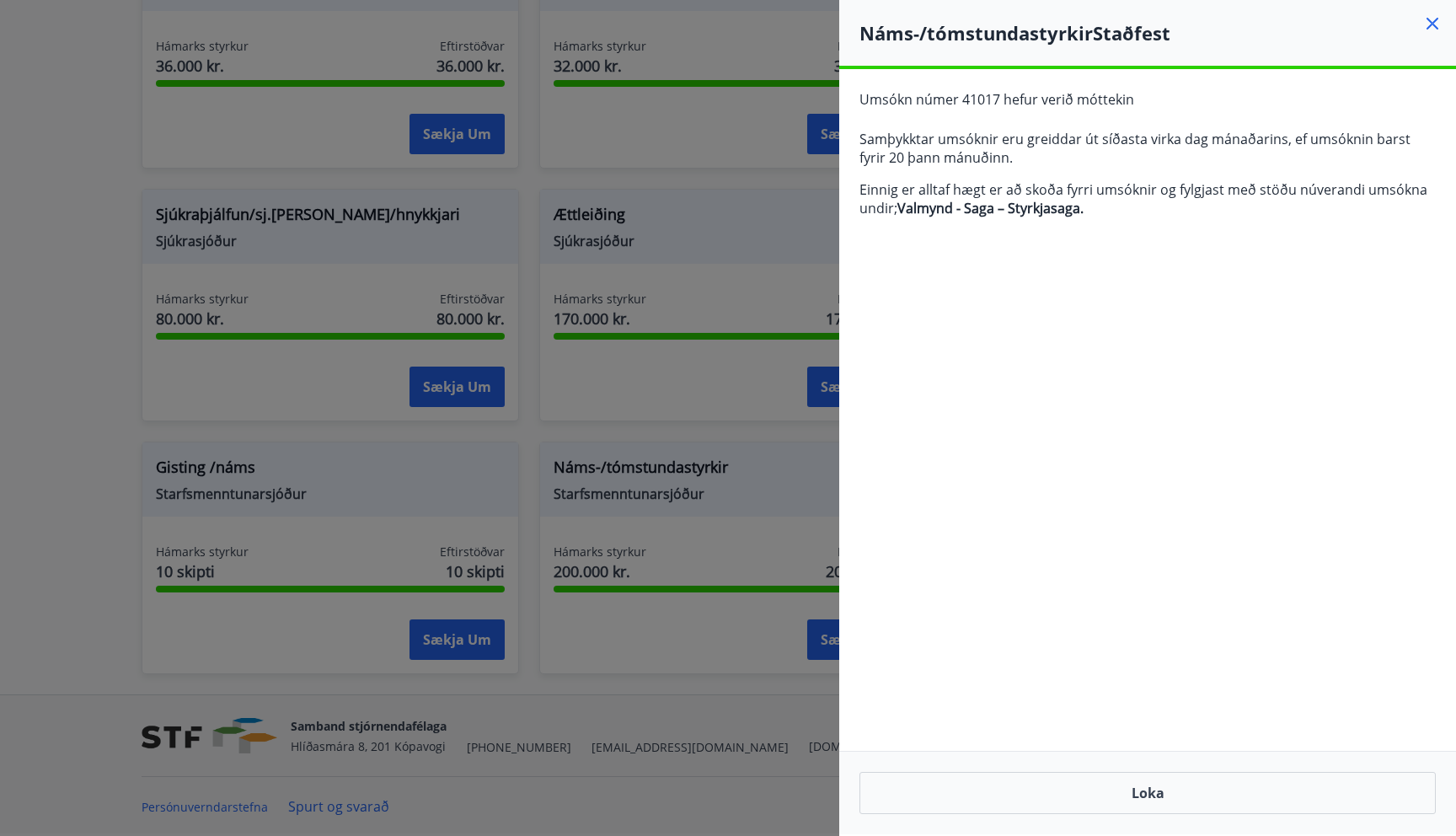
click at [1432, 19] on icon at bounding box center [1432, 24] width 20 height 20
